Goal: Task Accomplishment & Management: Manage account settings

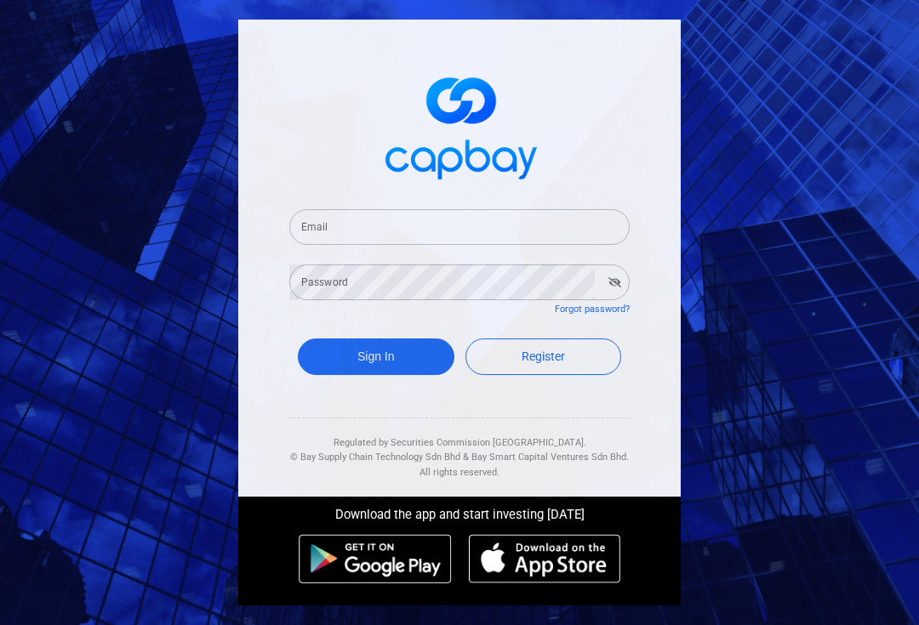
click at [368, 245] on input "Email" at bounding box center [459, 227] width 340 height 36
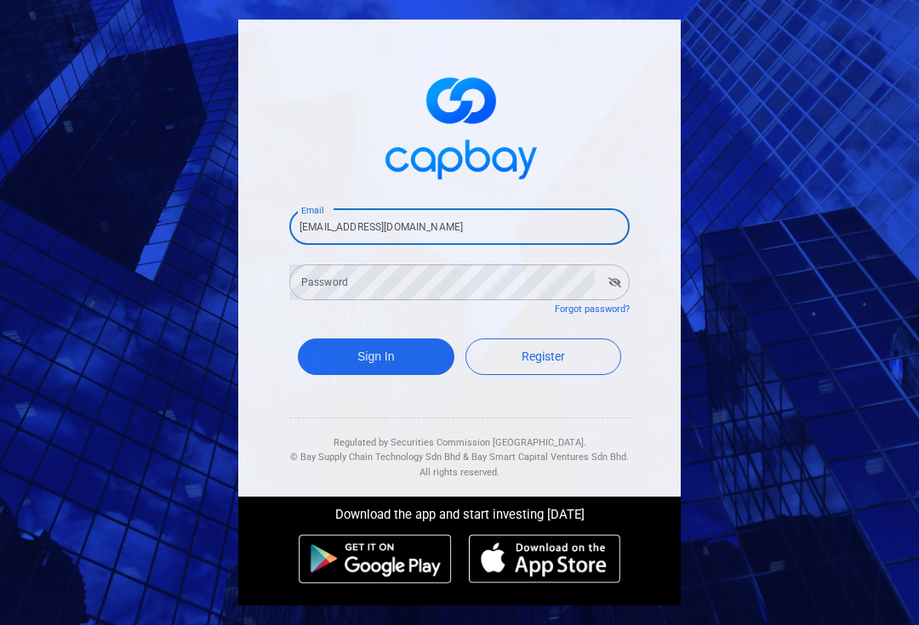
click at [311, 298] on div "Password Password" at bounding box center [459, 281] width 340 height 38
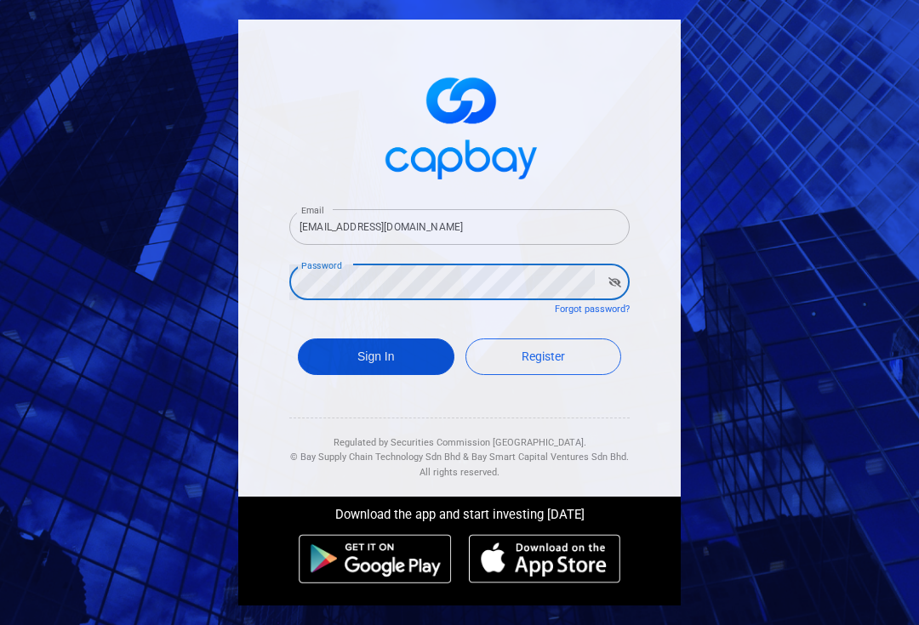
click at [354, 375] on button "Sign In" at bounding box center [376, 357] width 157 height 37
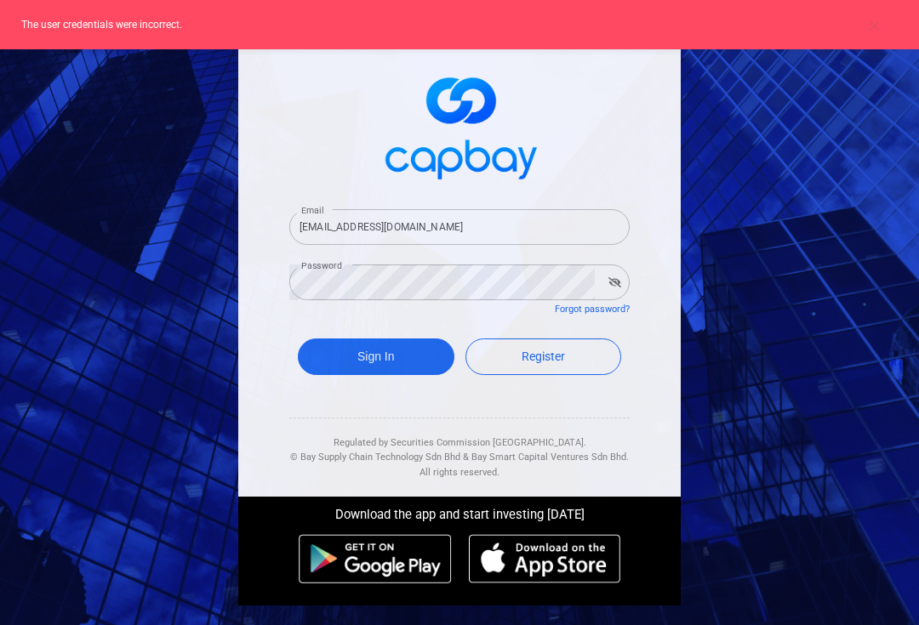
click at [388, 240] on input "hazleen.aris@outloo.com" at bounding box center [459, 227] width 340 height 36
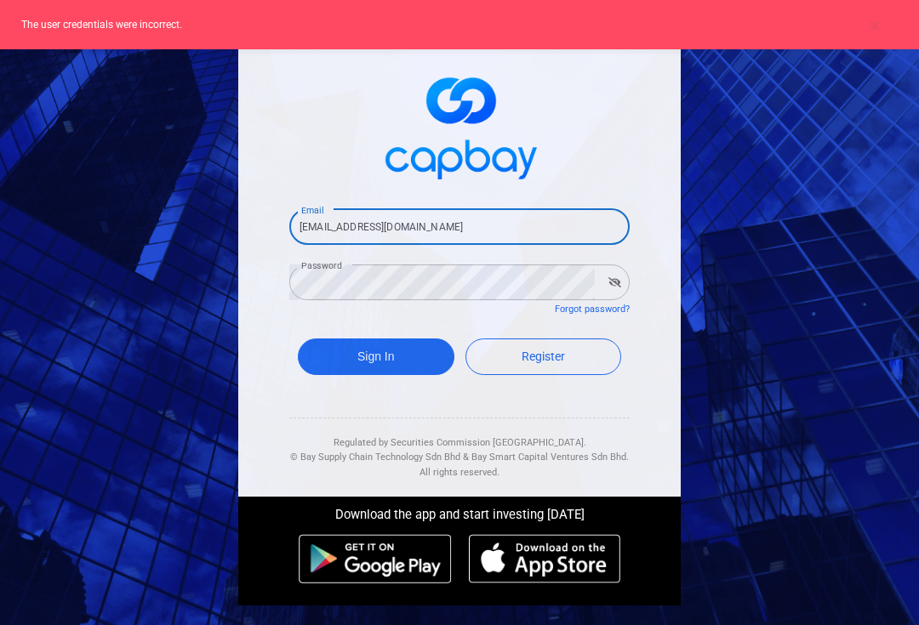
type input "hazleen.aris@outlook.com"
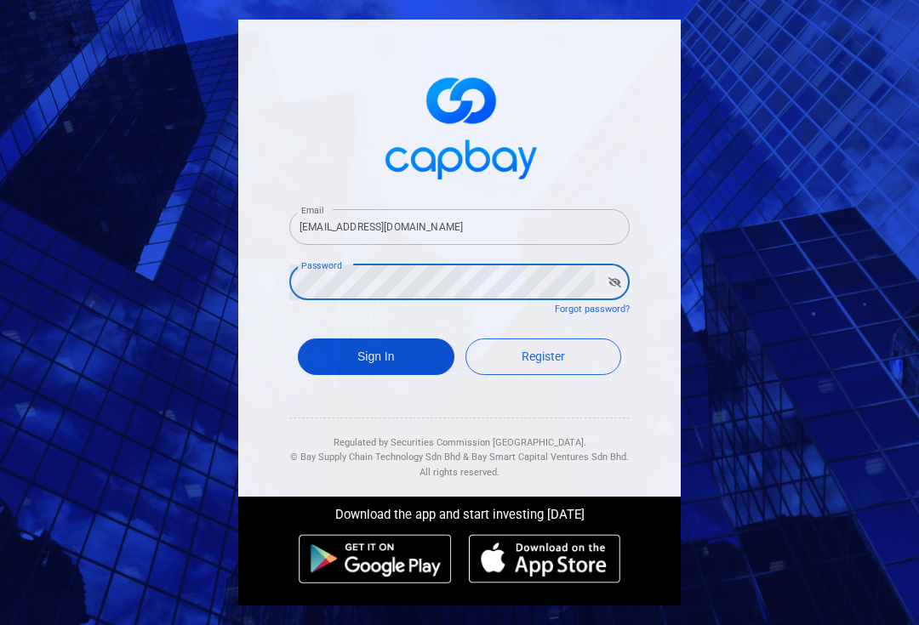
click at [336, 375] on button "Sign In" at bounding box center [376, 357] width 157 height 37
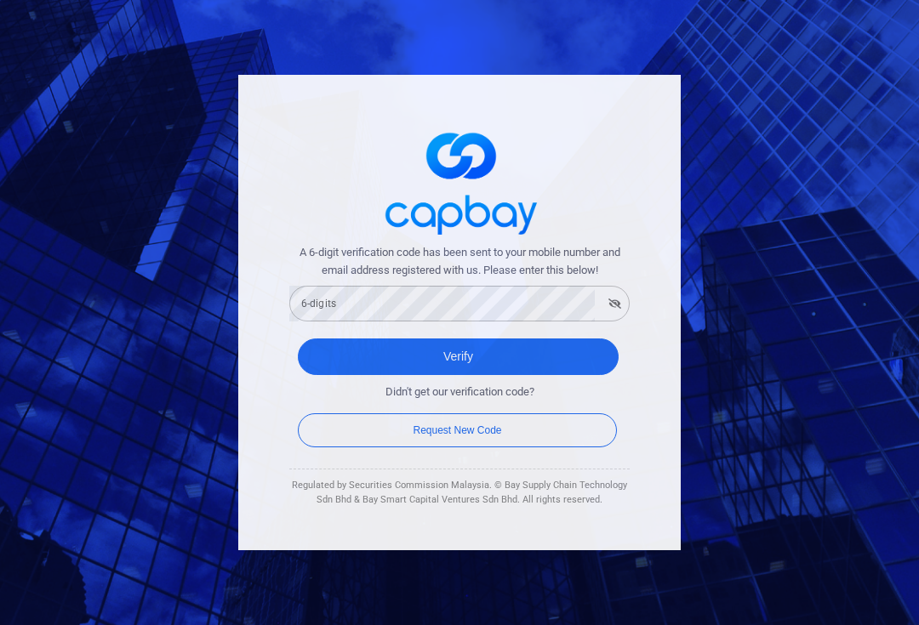
click at [339, 312] on div "6-digits 6-digits" at bounding box center [459, 302] width 340 height 38
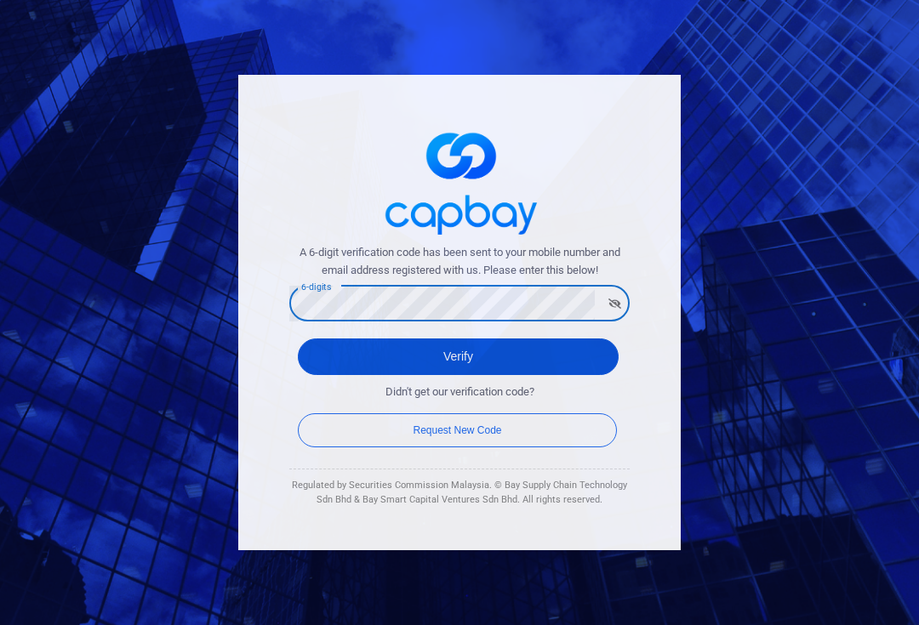
click at [507, 359] on button "Verify" at bounding box center [458, 357] width 321 height 37
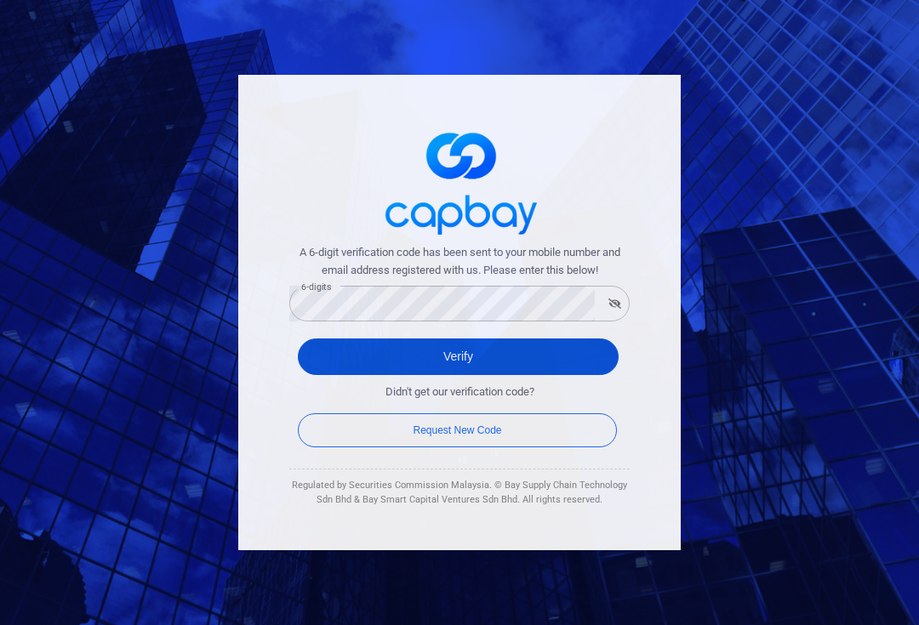
click at [329, 366] on button "Verify" at bounding box center [458, 357] width 321 height 37
click at [383, 364] on button "Verify" at bounding box center [458, 357] width 321 height 37
click at [454, 366] on button "Verify" at bounding box center [458, 357] width 321 height 37
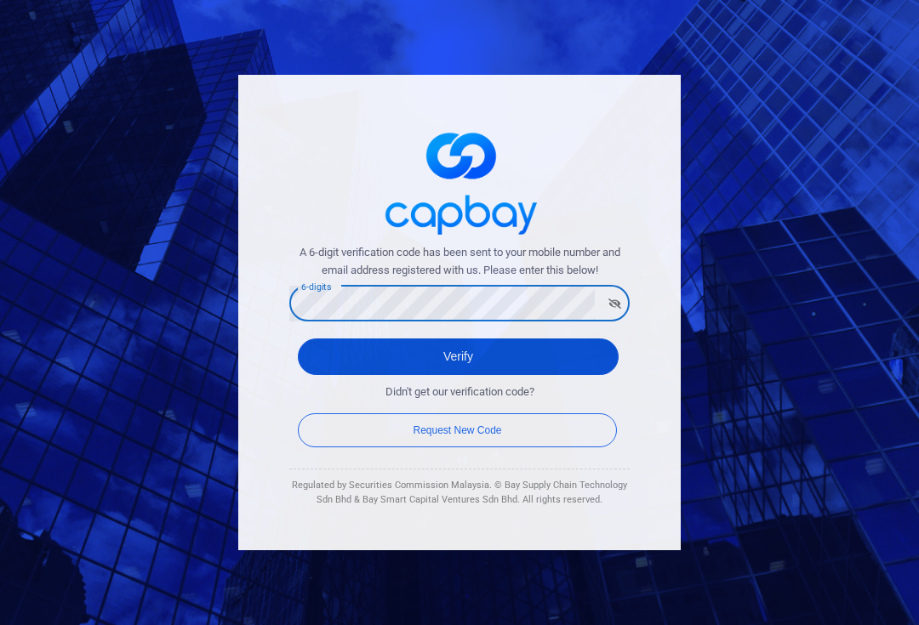
click at [396, 358] on button "Verify" at bounding box center [458, 357] width 321 height 37
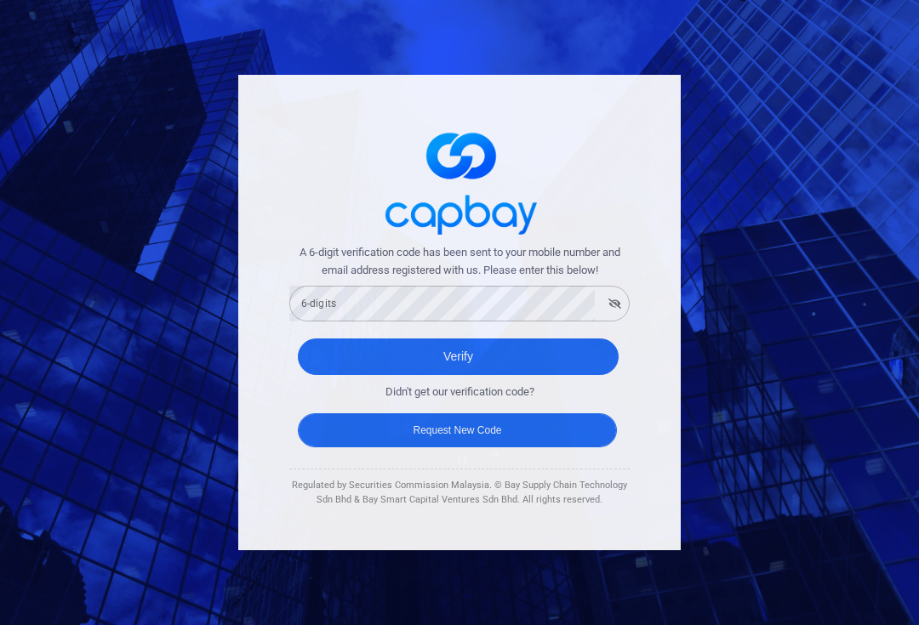
click at [420, 436] on button "Request New Code" at bounding box center [457, 431] width 319 height 34
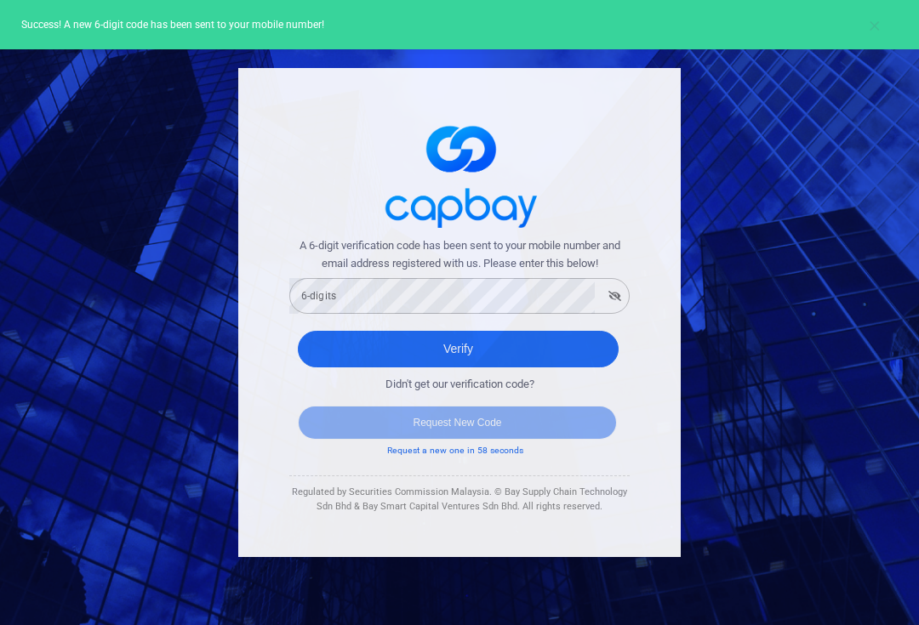
click at [335, 314] on div "6-digits 6-digits" at bounding box center [459, 295] width 340 height 38
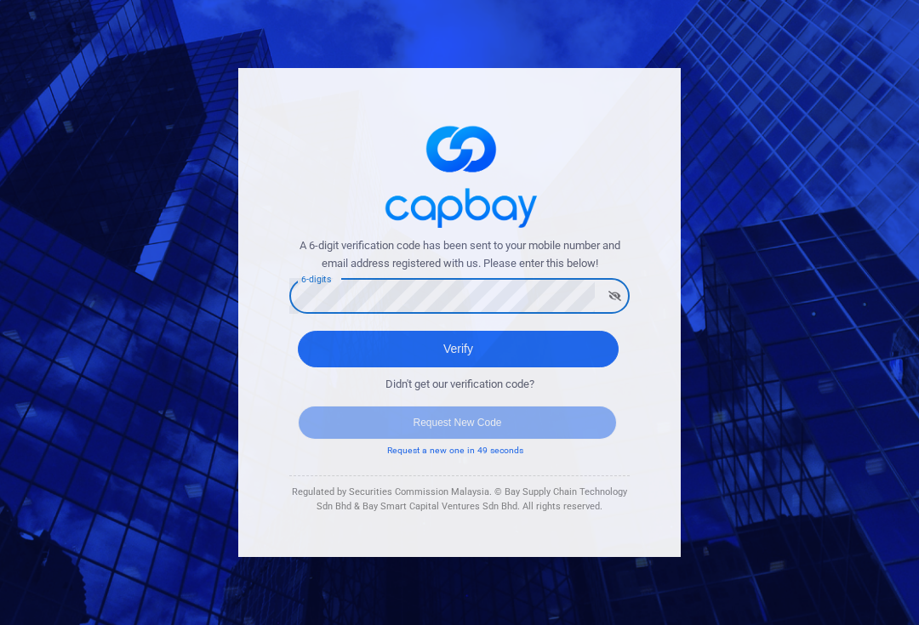
click at [458, 365] on button "Verify" at bounding box center [458, 349] width 321 height 37
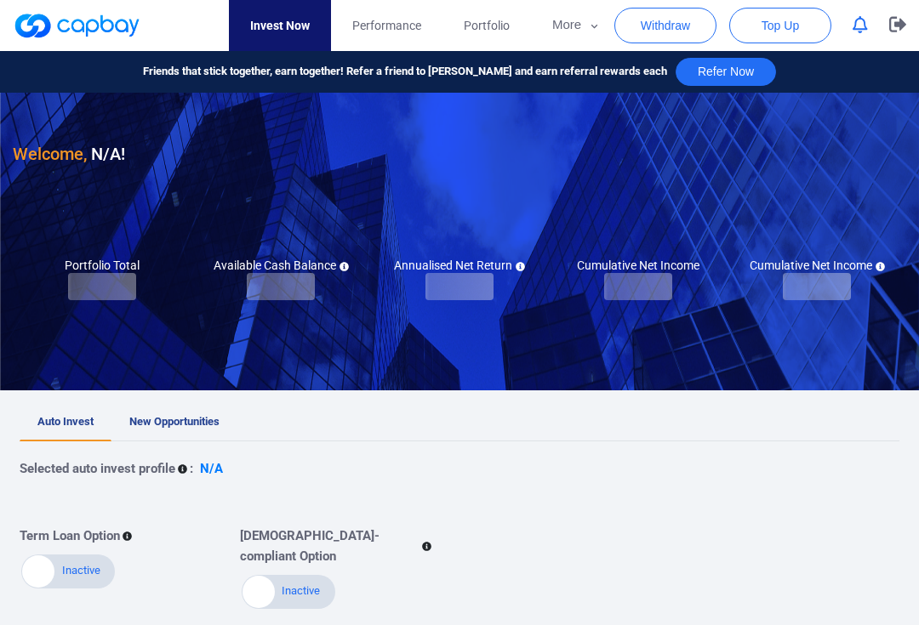
checkbox input "true"
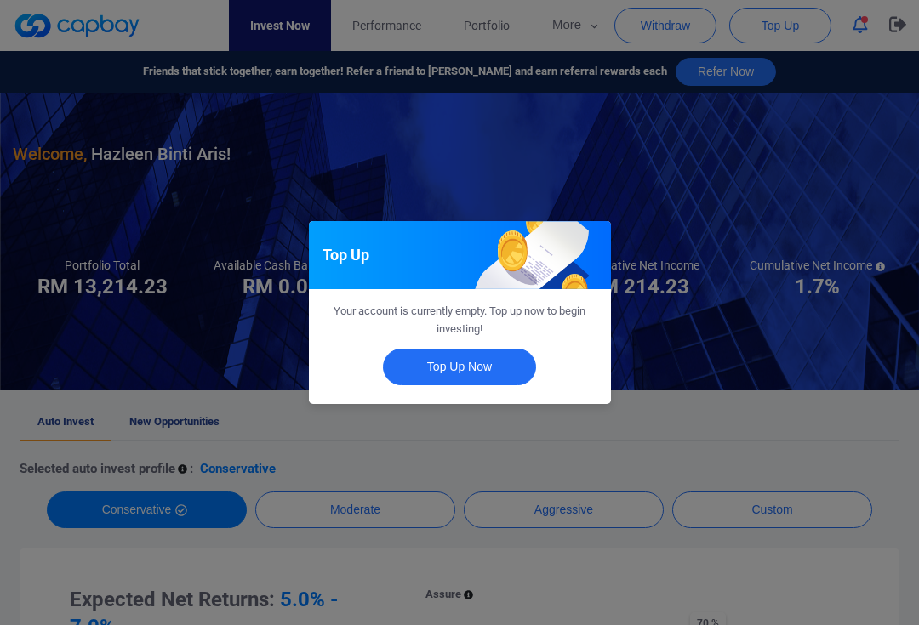
click at [391, 166] on div "Top Up Your account is currently empty. Top up now to begin investing! Top Up N…" at bounding box center [459, 312] width 919 height 625
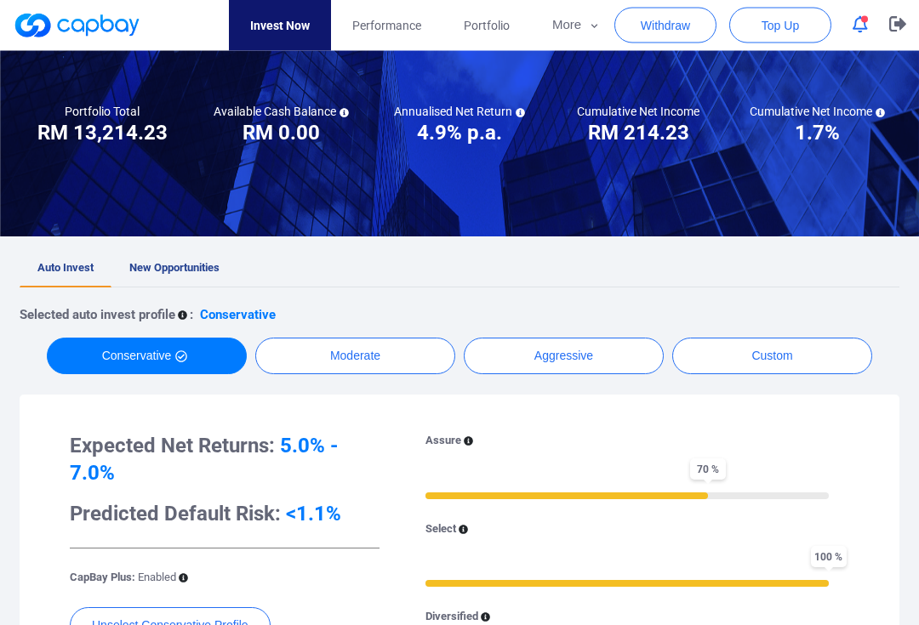
scroll to position [155, 0]
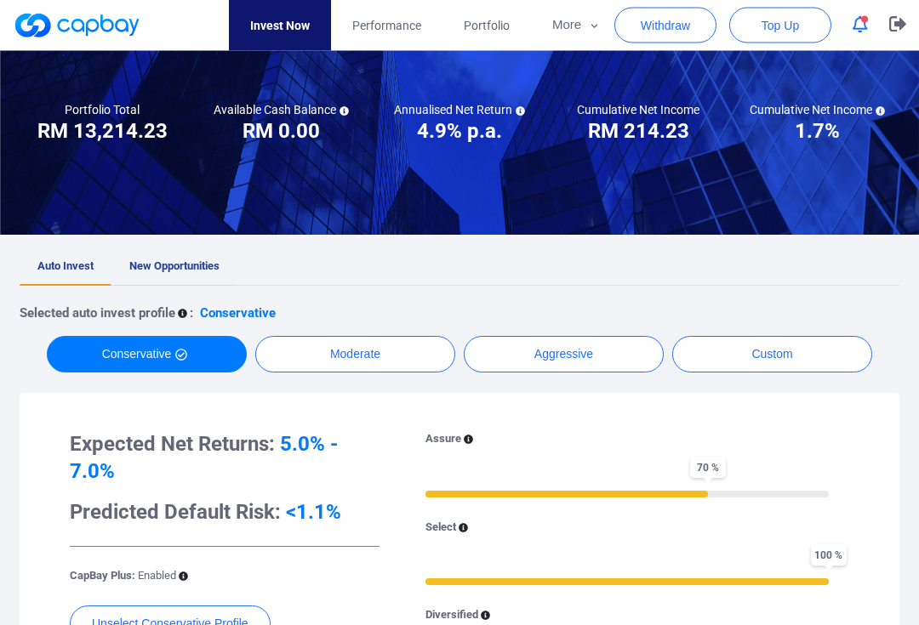
click at [184, 263] on span "New Opportunities" at bounding box center [174, 266] width 90 height 13
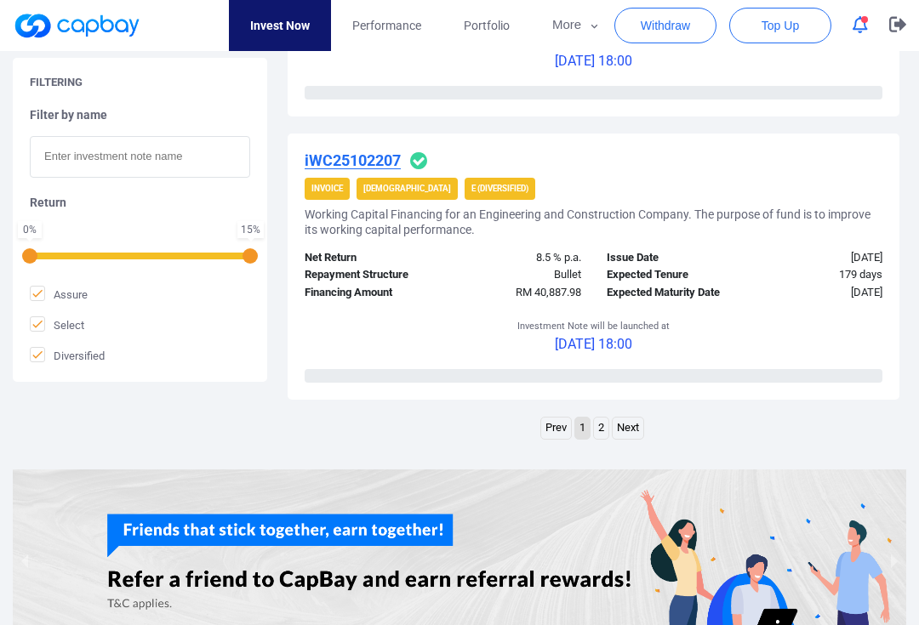
click at [608, 418] on link "2" at bounding box center [601, 428] width 14 height 21
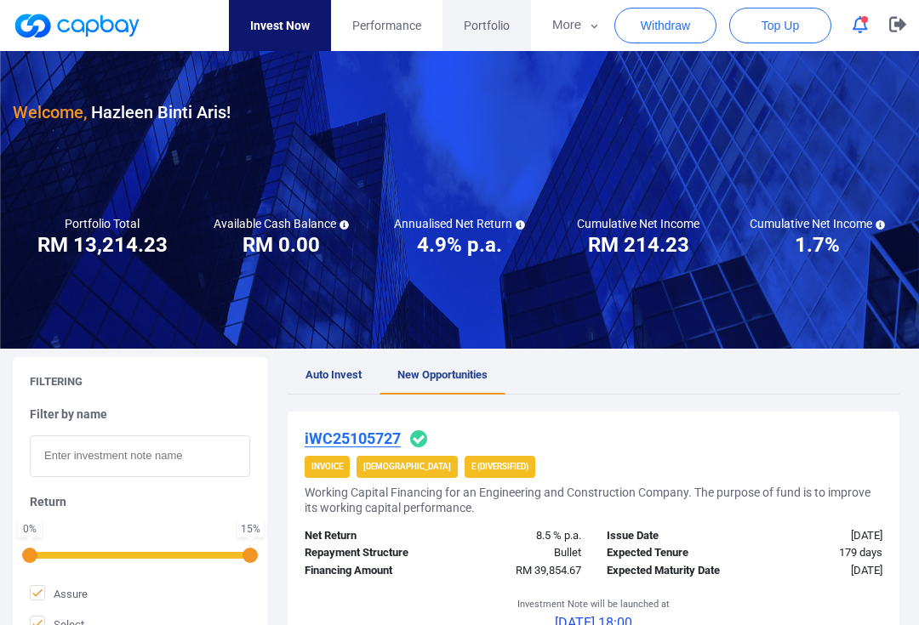
click at [492, 27] on span "Portfolio" at bounding box center [487, 25] width 46 height 19
